Goal: Information Seeking & Learning: Learn about a topic

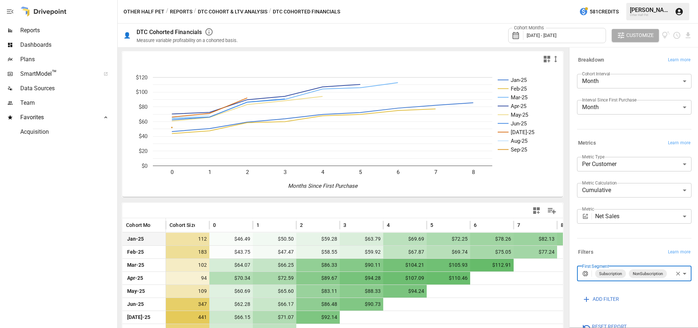
scroll to position [32, 0]
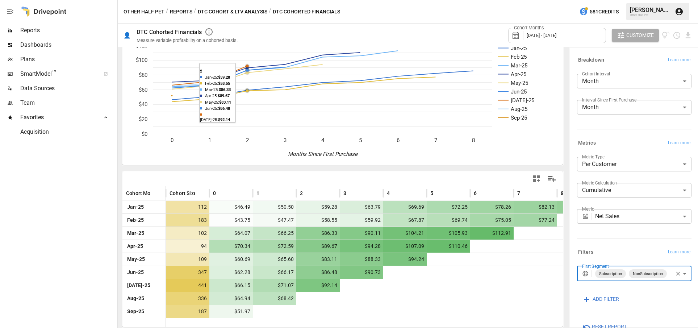
click at [226, 13] on button "DTC Cohort & LTV Analysis" at bounding box center [233, 11] width 70 height 9
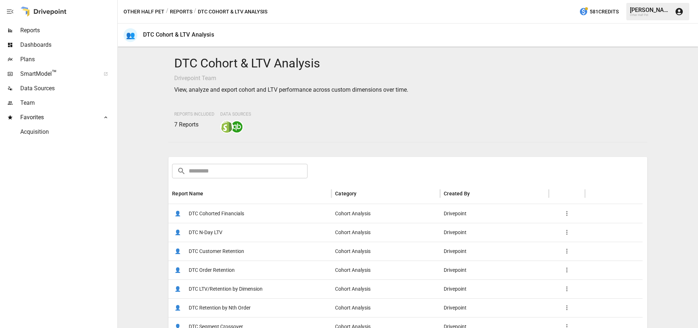
click at [243, 253] on span "DTC Customer Retention" at bounding box center [216, 251] width 55 height 18
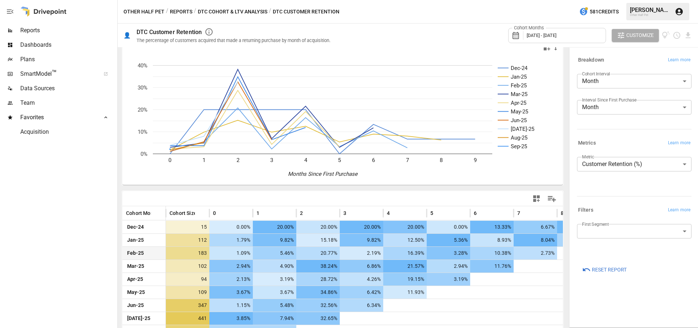
scroll to position [45, 0]
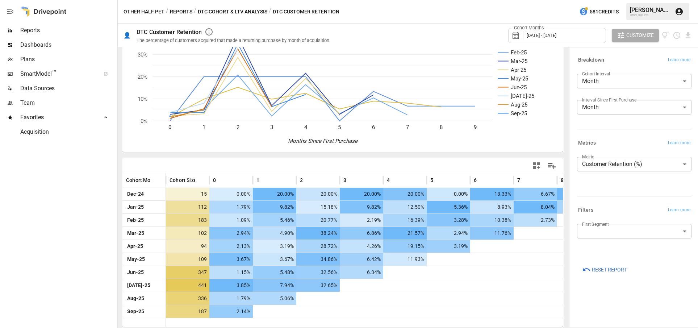
click at [626, 0] on body "Reports Dashboards Plans SmartModel ™ Data Sources Team Favorites Acquisition O…" at bounding box center [349, 0] width 698 height 0
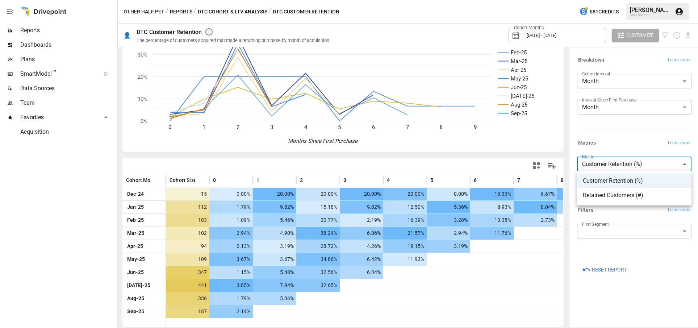
click at [616, 196] on span "Retained Customers (#)" at bounding box center [634, 195] width 103 height 9
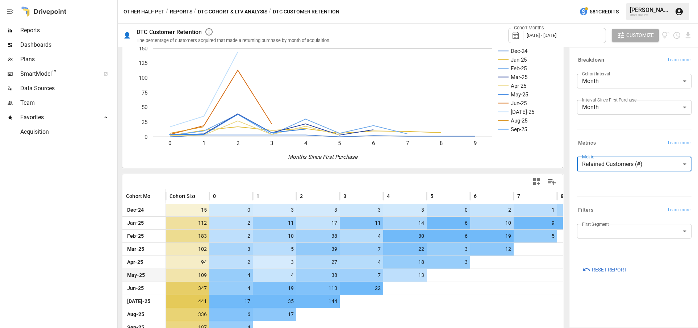
scroll to position [45, 0]
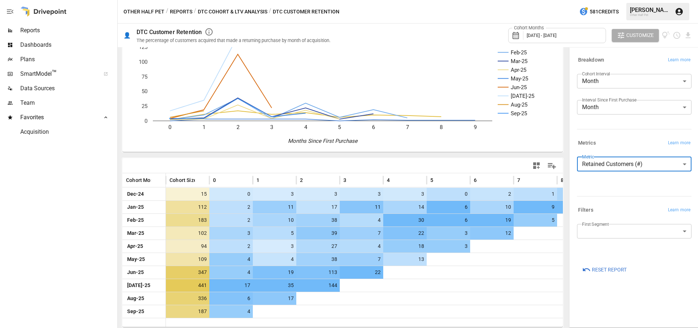
click at [637, 0] on body "**********" at bounding box center [349, 0] width 698 height 0
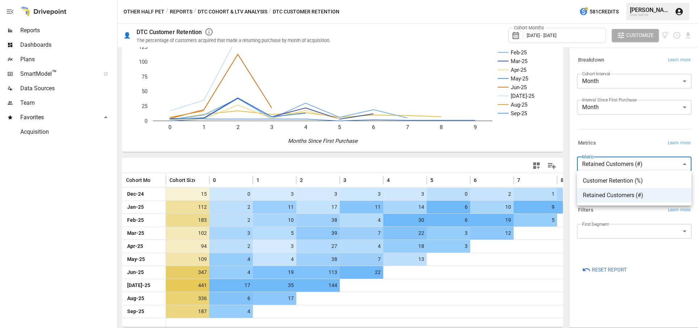
click at [626, 180] on span "Customer Retention (%)" at bounding box center [634, 180] width 103 height 9
type input "**********"
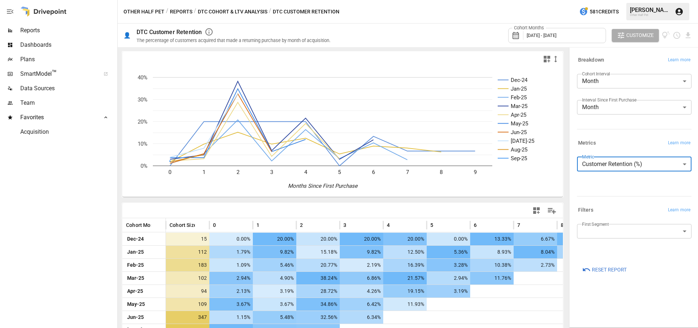
click at [240, 10] on button "DTC Cohort & LTV Analysis" at bounding box center [233, 11] width 70 height 9
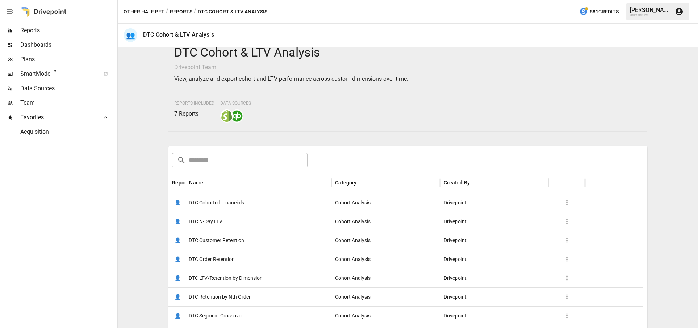
scroll to position [60, 0]
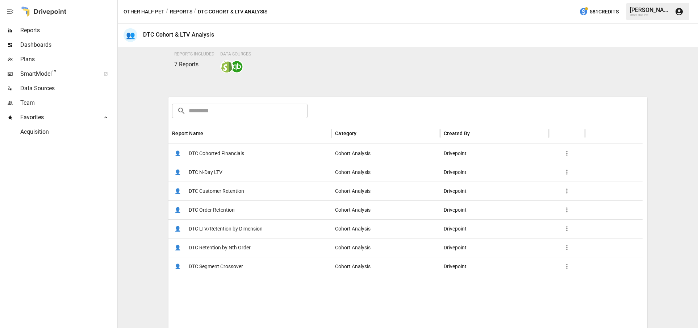
click at [226, 209] on span "DTC Order Retention" at bounding box center [212, 210] width 46 height 18
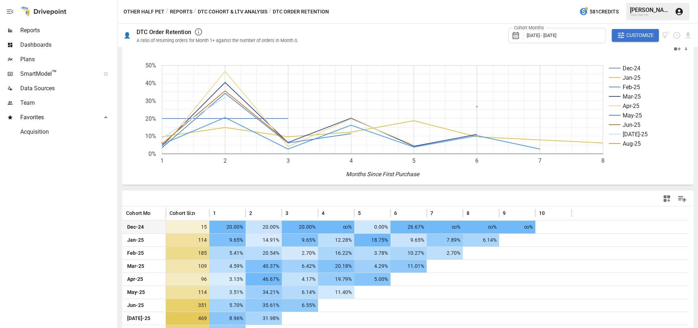
scroll to position [26, 0]
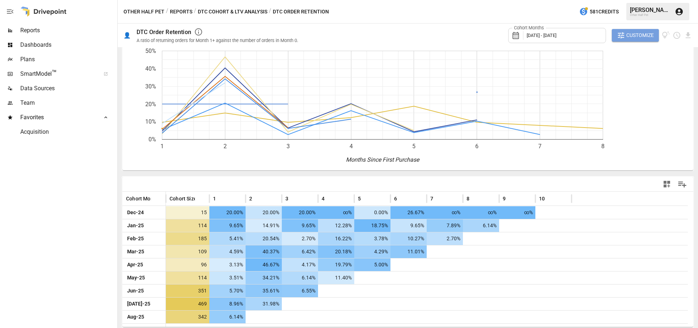
click at [630, 33] on span "Customize" at bounding box center [640, 35] width 28 height 9
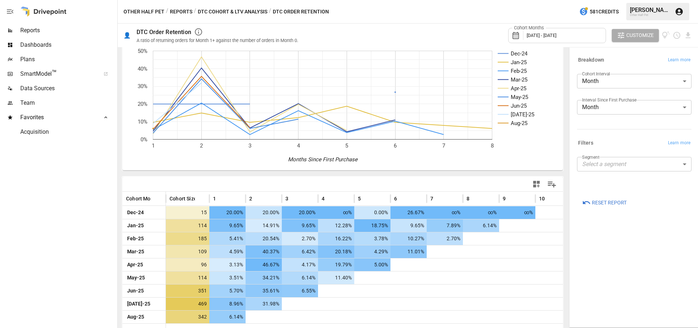
click at [633, 0] on body "Reports Dashboards Plans SmartModel ™ Data Sources Team Favorites Acquisition O…" at bounding box center [349, 0] width 698 height 0
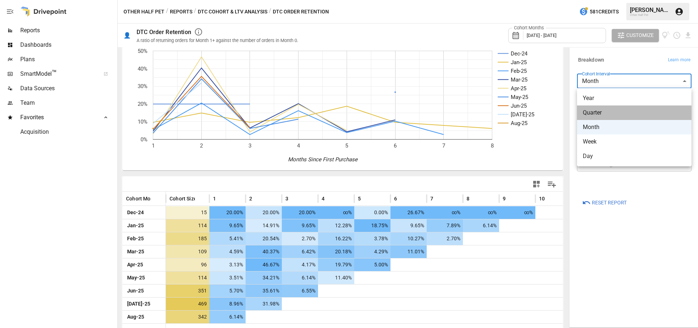
click at [614, 111] on span "Quarter" at bounding box center [634, 112] width 103 height 9
type input "*******"
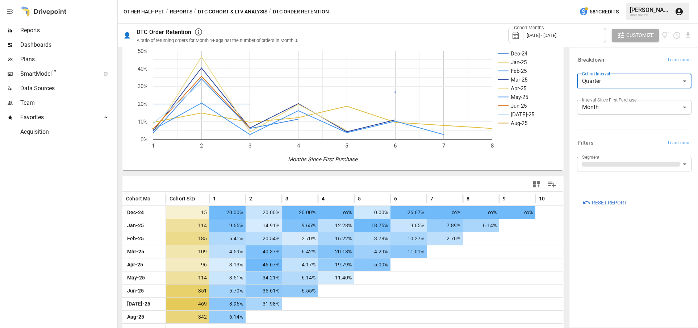
click at [619, 100] on label "Interval Since First Purchase" at bounding box center [609, 100] width 54 height 6
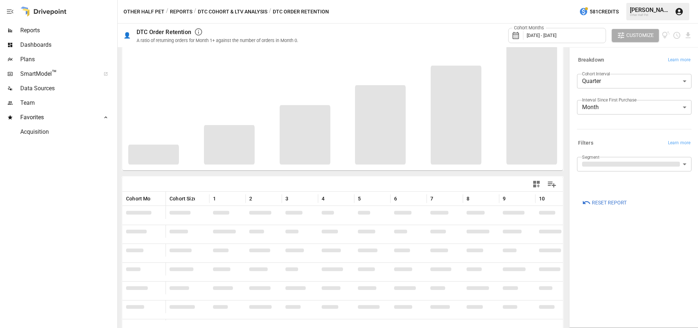
click at [618, 0] on body "Reports Dashboards Plans SmartModel ™ Data Sources Team Favorites Acquisition O…" at bounding box center [349, 0] width 698 height 0
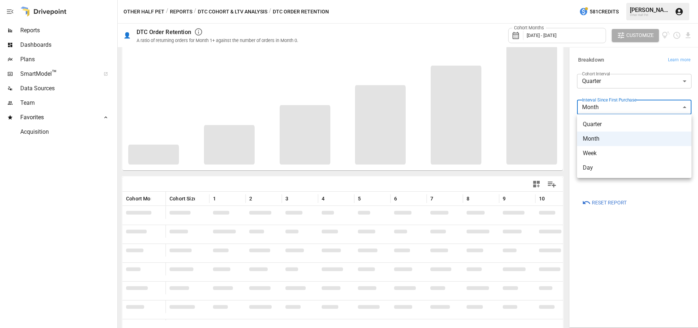
click at [609, 127] on span "Quarter" at bounding box center [634, 124] width 103 height 9
type input "*******"
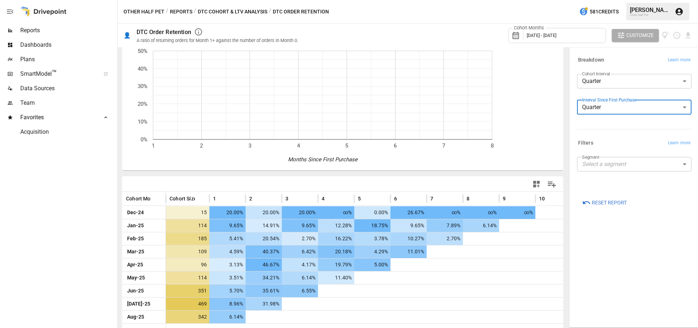
scroll to position [25, 0]
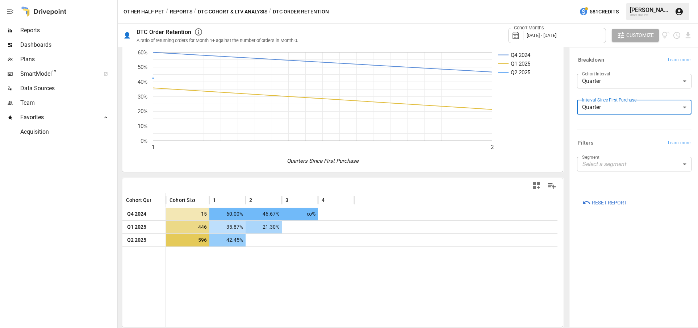
click at [607, 0] on body "Reports Dashboards Plans SmartModel ™ Data Sources Team Favorites Acquisition O…" at bounding box center [349, 0] width 698 height 0
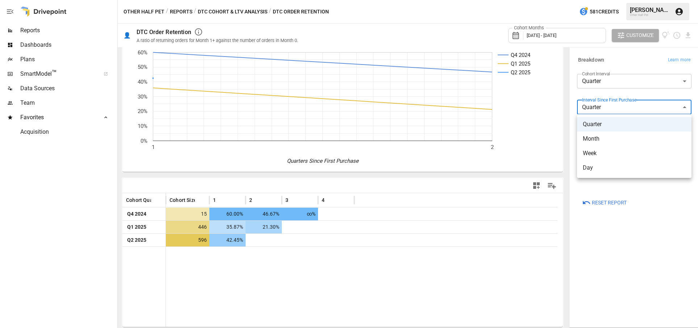
click at [235, 13] on div at bounding box center [349, 164] width 698 height 328
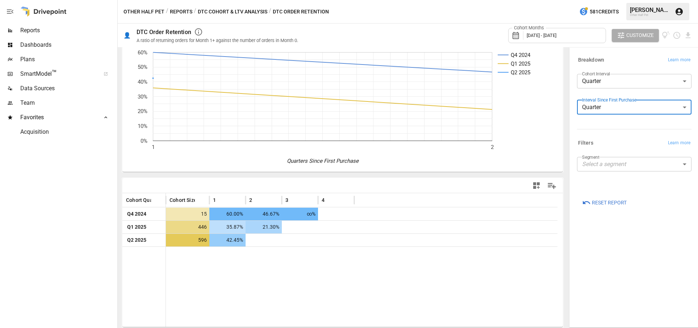
click at [242, 11] on button "DTC Cohort & LTV Analysis" at bounding box center [233, 11] width 70 height 9
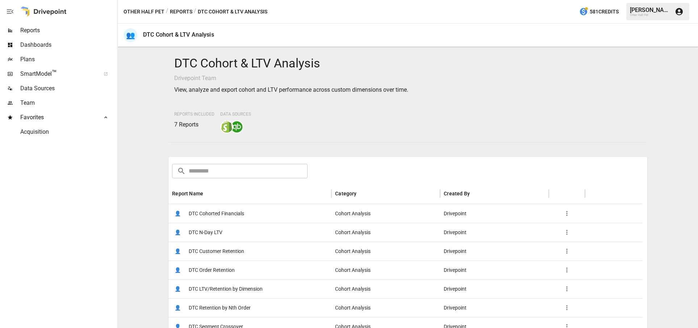
click at [182, 13] on button "Reports" at bounding box center [181, 11] width 22 height 9
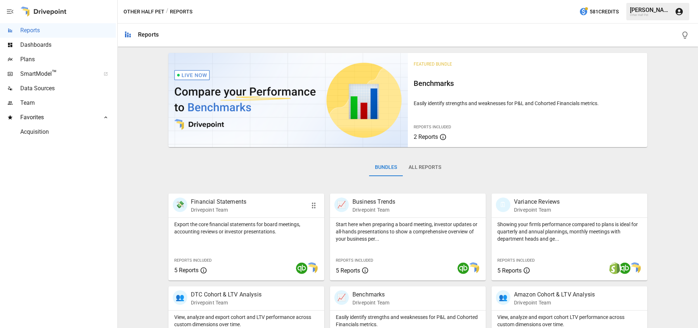
scroll to position [234, 0]
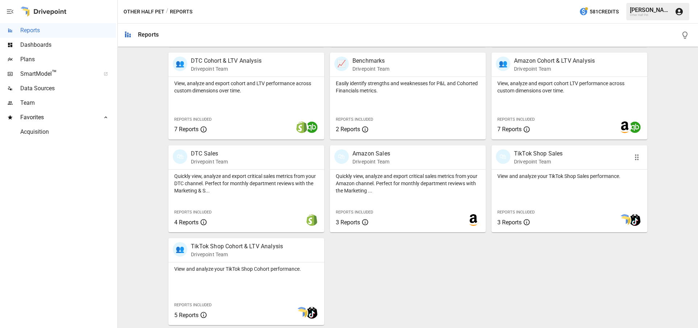
click at [543, 176] on p "View and analyze your TikTok Shop Sales performance." at bounding box center [569, 175] width 144 height 7
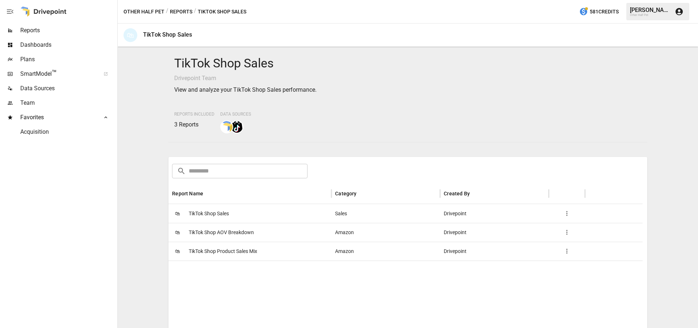
click at [224, 204] on span "TikTok Shop Sales" at bounding box center [209, 213] width 40 height 18
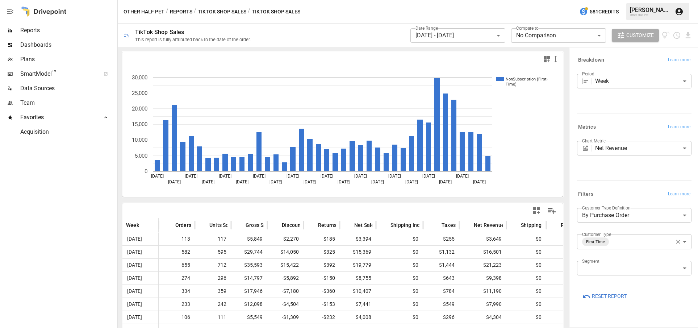
click at [224, 11] on button "TikTok Shop Sales" at bounding box center [222, 11] width 49 height 9
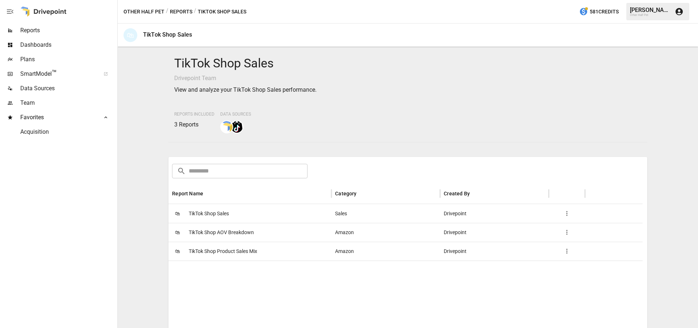
drag, startPoint x: 184, startPoint y: 13, endPoint x: 200, endPoint y: 23, distance: 18.3
click at [184, 13] on button "Reports" at bounding box center [181, 11] width 22 height 9
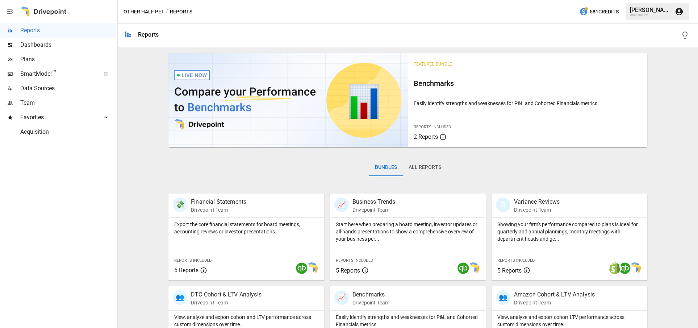
scroll to position [234, 0]
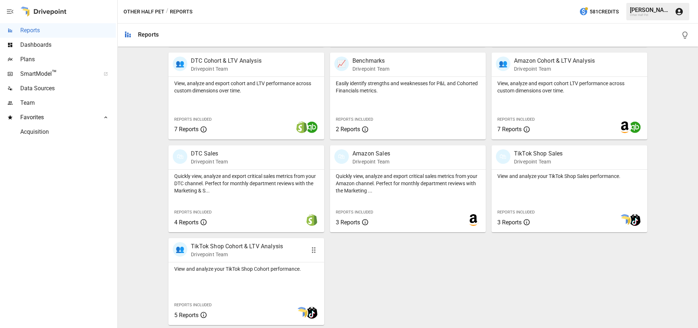
click at [211, 283] on div "View and analyze your TikTok Shop Cohort performance. Reports Included 5 Reports" at bounding box center [246, 293] width 156 height 63
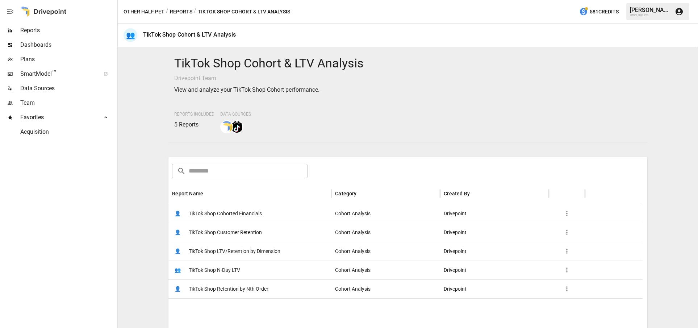
click at [252, 210] on span "TikTok Shop Cohorted Financials" at bounding box center [225, 213] width 73 height 18
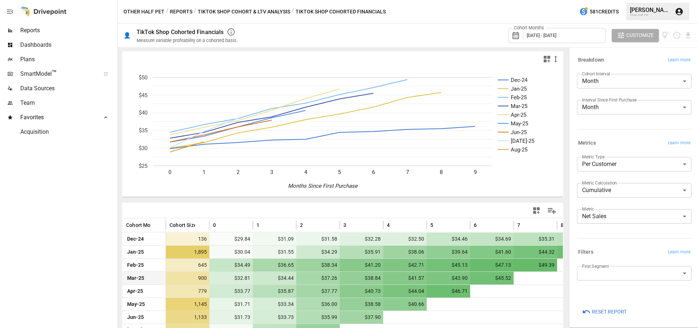
scroll to position [32, 0]
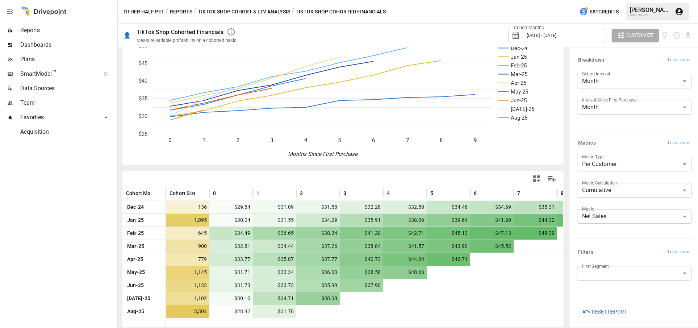
click at [621, 0] on body "Reports Dashboards Plans SmartModel ™ Data Sources Team Favorites Acquisition O…" at bounding box center [349, 0] width 698 height 0
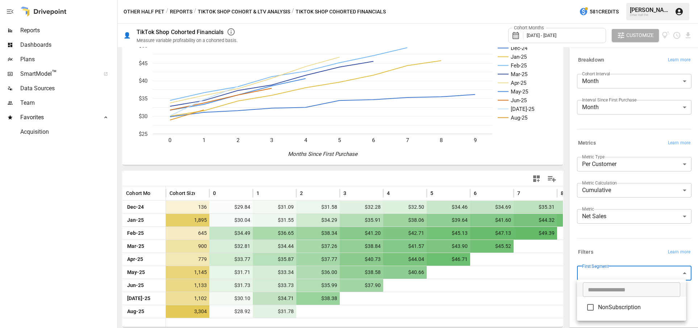
click at [604, 312] on li "NonSubscription" at bounding box center [631, 307] width 109 height 21
type input "**********"
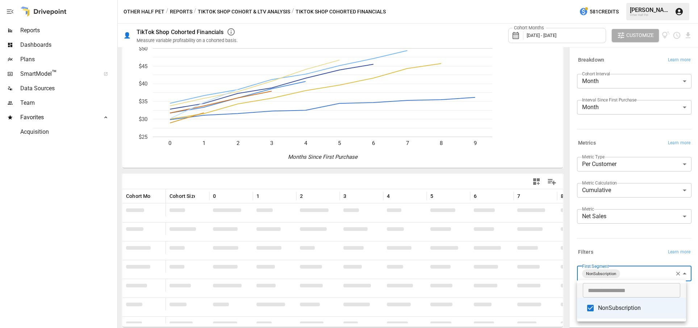
scroll to position [25, 0]
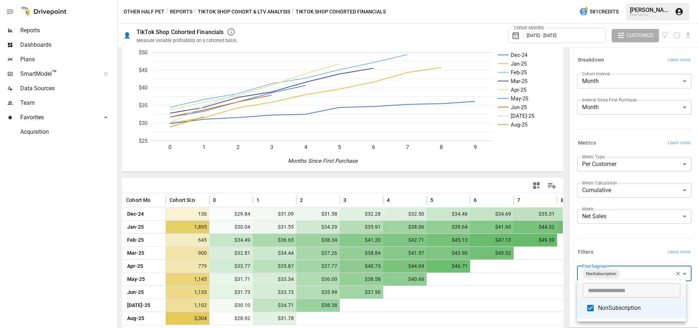
click at [322, 12] on div at bounding box center [349, 164] width 698 height 328
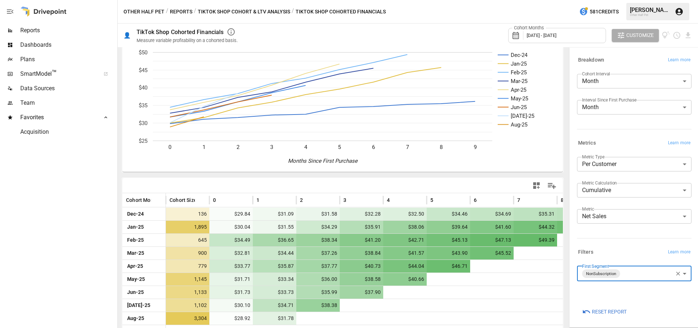
click at [250, 9] on button "TikTok Shop Cohort & LTV Analysis" at bounding box center [244, 11] width 92 height 9
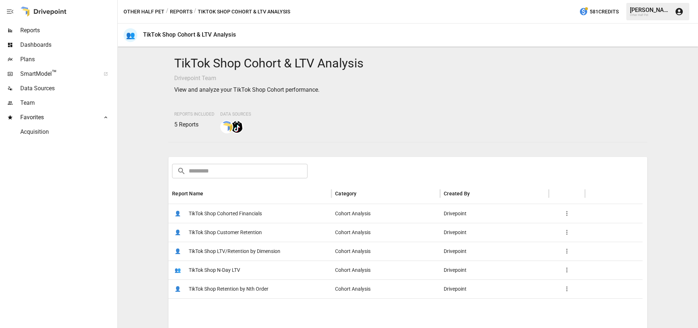
click at [245, 234] on span "TikTok Shop Customer Retention" at bounding box center [225, 232] width 73 height 18
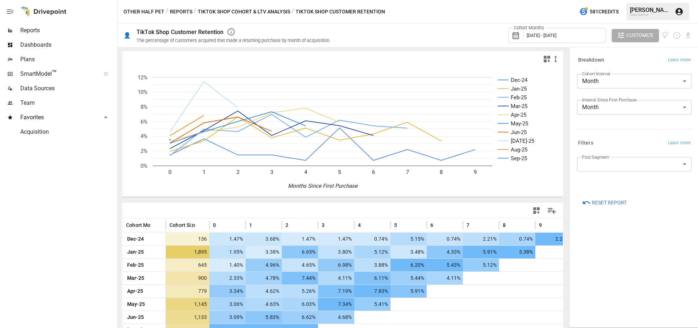
scroll to position [45, 0]
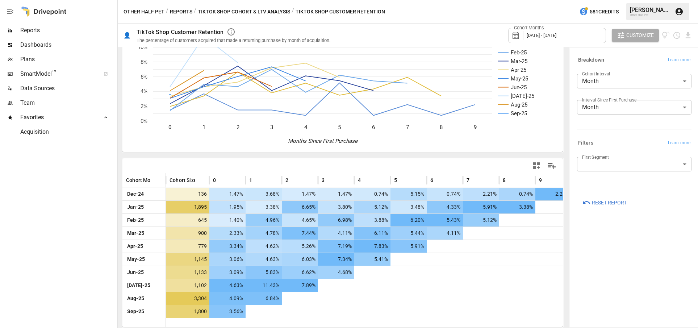
click at [622, 0] on body "Reports Dashboards Plans SmartModel ™ Data Sources Team Favorites Acquisition O…" at bounding box center [349, 0] width 698 height 0
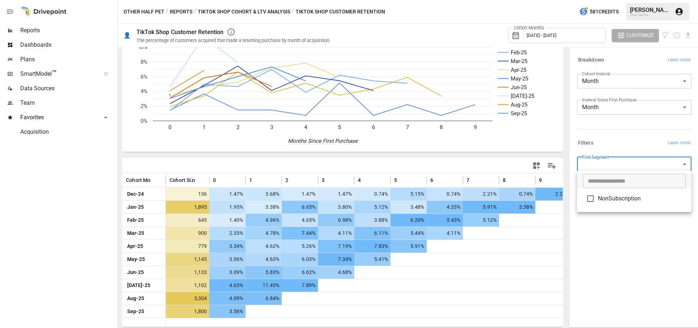
click at [616, 115] on div at bounding box center [349, 164] width 698 height 328
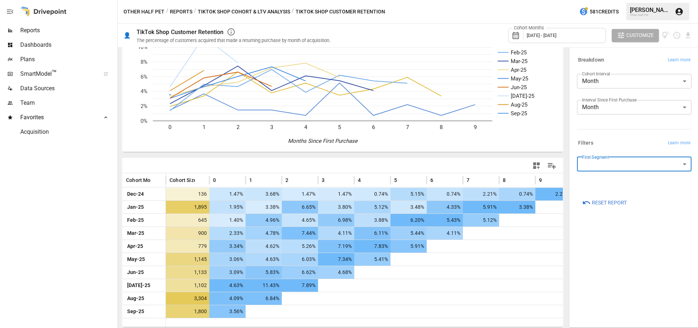
click at [630, 240] on div "Breakdown Learn more Cohort Interval Month ***** ​ Interval Since First Purchas…" at bounding box center [634, 187] width 126 height 276
click at [231, 12] on button "TikTok Shop Cohort & LTV Analysis" at bounding box center [244, 11] width 92 height 9
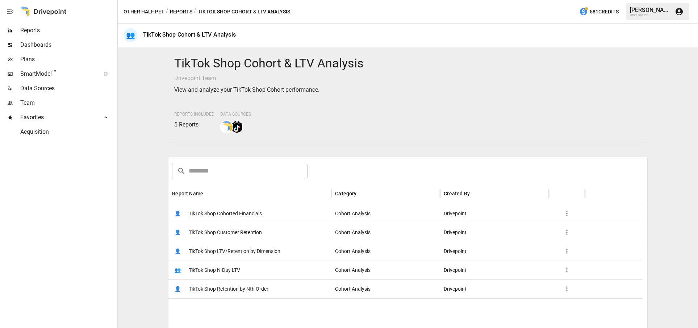
click at [243, 247] on span "TikTok Shop LTV/Retention by Dimension" at bounding box center [235, 251] width 92 height 18
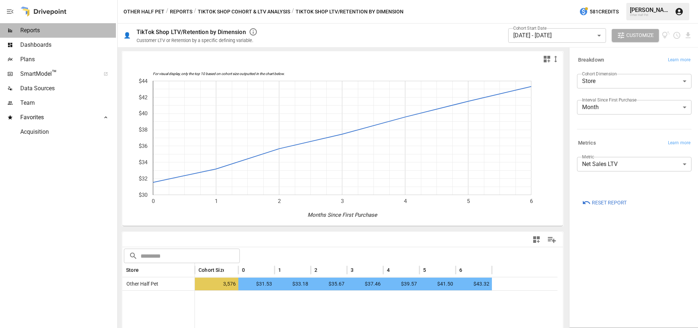
click at [40, 29] on span "Reports" at bounding box center [68, 30] width 96 height 9
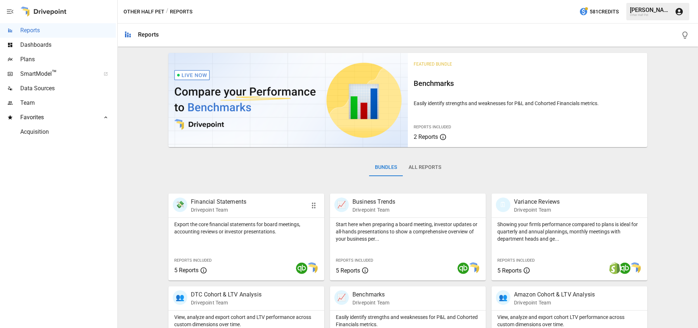
scroll to position [128, 0]
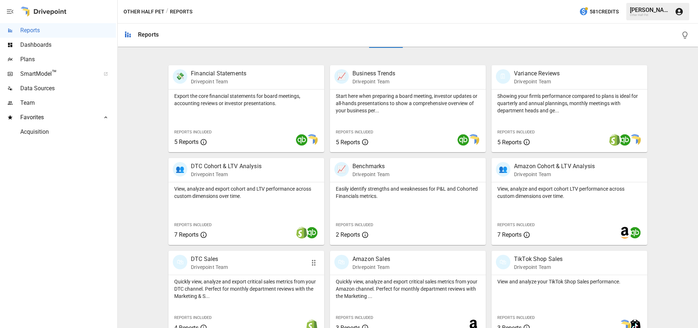
click at [202, 278] on p "Quickly view, analyze and export critical sales metrics from your DTC channel. …" at bounding box center [246, 289] width 144 height 22
